Goal: Contribute content: Contribute content

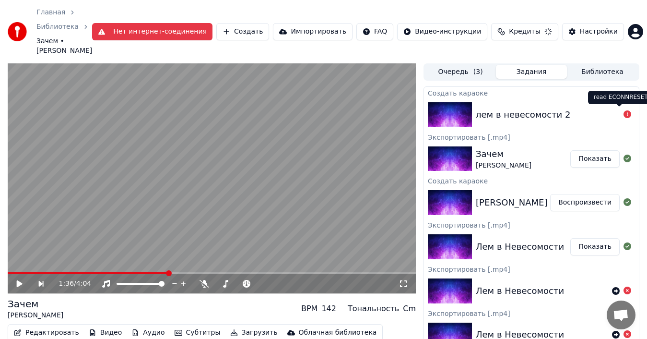
click at [624, 111] on icon at bounding box center [628, 114] width 8 height 8
click at [624, 115] on icon at bounding box center [628, 114] width 8 height 8
click at [512, 112] on div "лем в невесомости 2" at bounding box center [523, 114] width 95 height 13
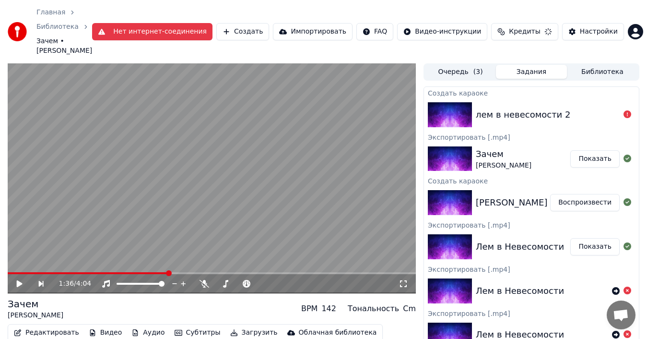
click at [512, 112] on div "лем в невесомости 2" at bounding box center [523, 114] width 95 height 13
click at [469, 114] on img at bounding box center [450, 114] width 44 height 25
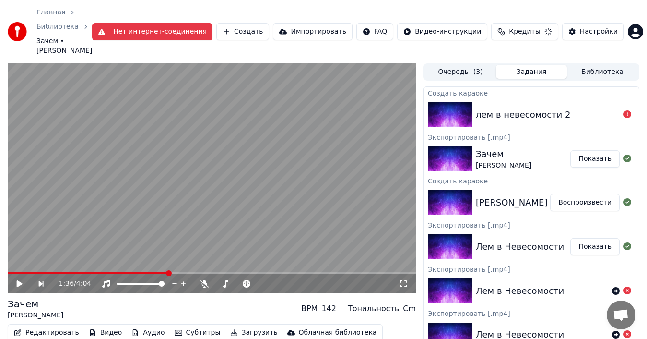
click at [469, 114] on img at bounding box center [450, 114] width 44 height 25
click at [455, 114] on img at bounding box center [450, 114] width 44 height 25
click at [433, 121] on img at bounding box center [450, 114] width 44 height 25
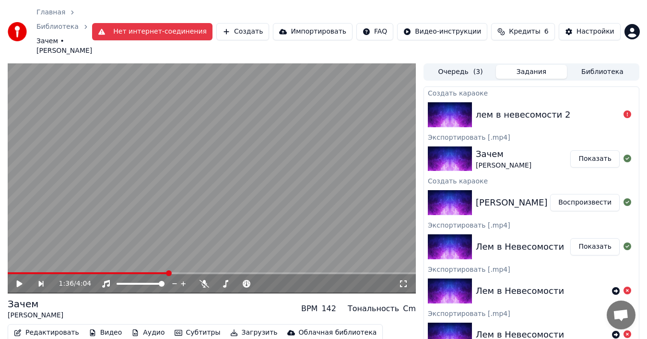
click at [443, 75] on button "Очередь ( 3 )" at bounding box center [460, 72] width 71 height 14
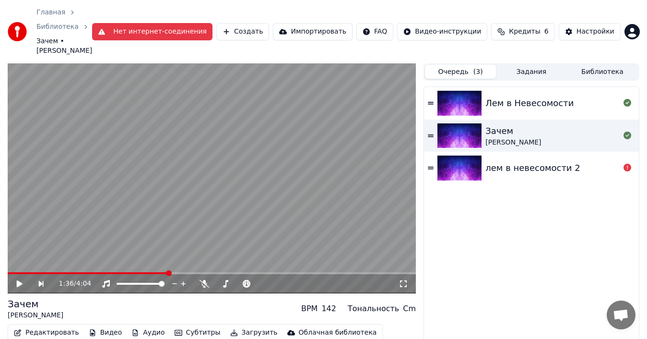
click at [487, 168] on div "лем в невесомости 2" at bounding box center [533, 167] width 95 height 13
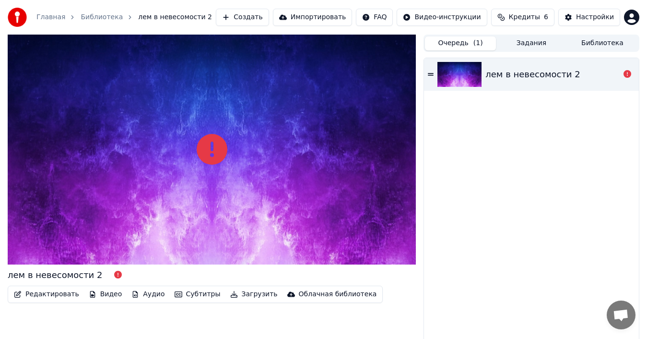
click at [248, 17] on button "Создать" at bounding box center [242, 17] width 53 height 17
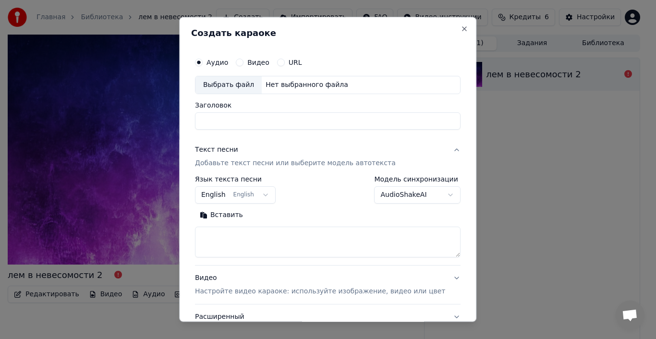
click at [269, 197] on button "English English" at bounding box center [235, 194] width 81 height 17
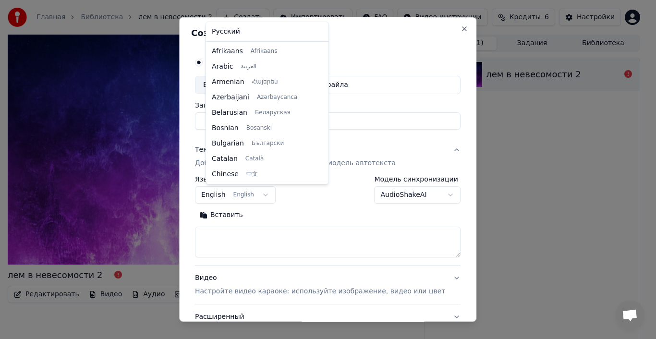
scroll to position [77, 0]
select select "**"
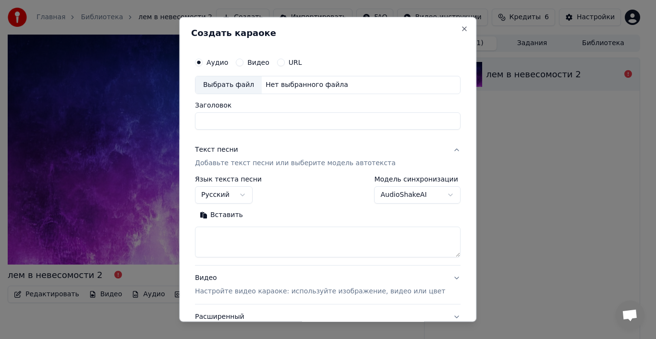
click at [222, 214] on button "Вставить" at bounding box center [221, 214] width 53 height 15
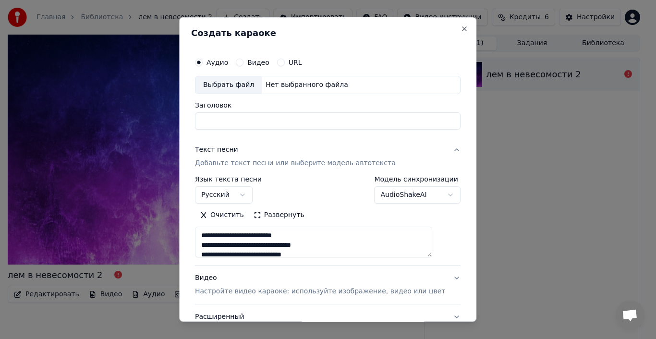
click at [234, 86] on div "Выбрать файл" at bounding box center [228, 84] width 66 height 17
type textarea "**********"
type input "**********"
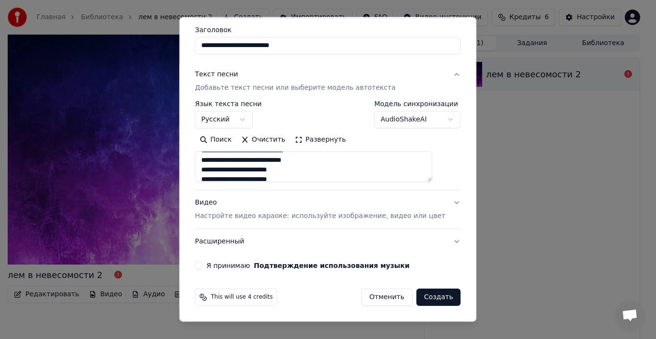
scroll to position [96, 0]
click at [203, 264] on button "Я принимаю Подтверждение использования музыки" at bounding box center [199, 266] width 8 height 8
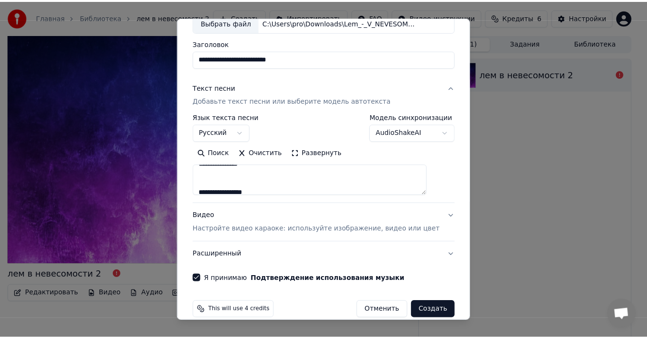
scroll to position [75, 0]
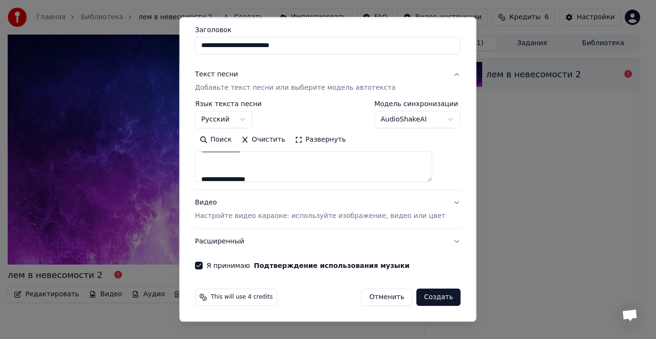
click at [416, 297] on button "Создать" at bounding box center [438, 296] width 44 height 17
type textarea "**********"
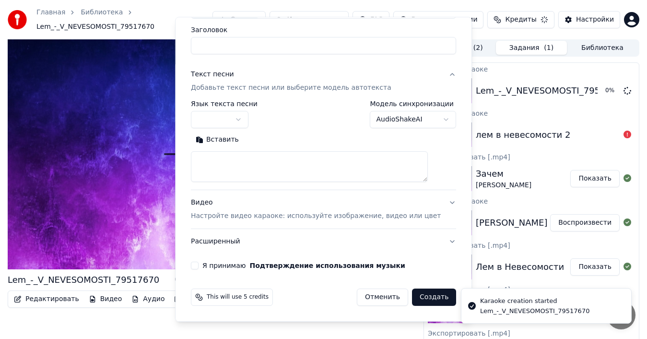
scroll to position [0, 0]
